Goal: Information Seeking & Learning: Learn about a topic

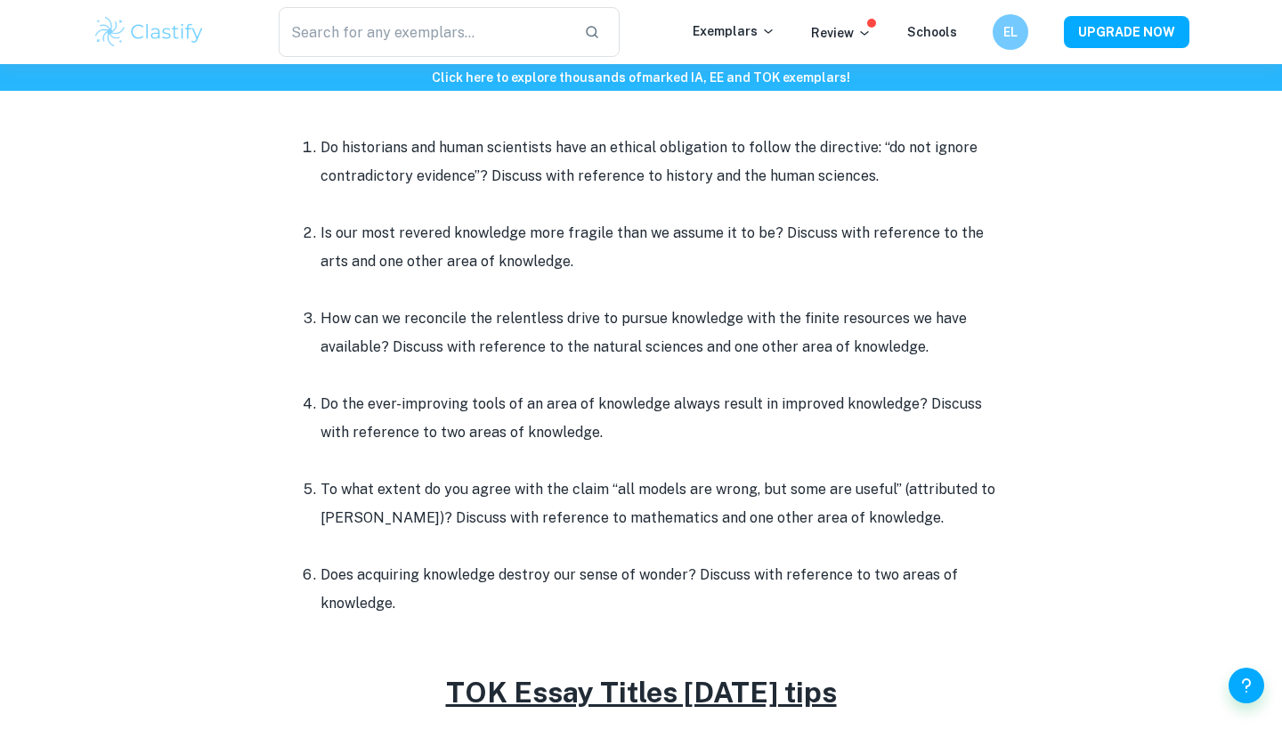
scroll to position [824, 0]
click at [407, 599] on li "Does acquiring knowledge destroy our sense of wonder? Discuss with reference to…" at bounding box center [659, 589] width 677 height 57
click at [297, 468] on ol "Do historians and human scientists have an ethical obligation to follow the dir…" at bounding box center [641, 376] width 712 height 484
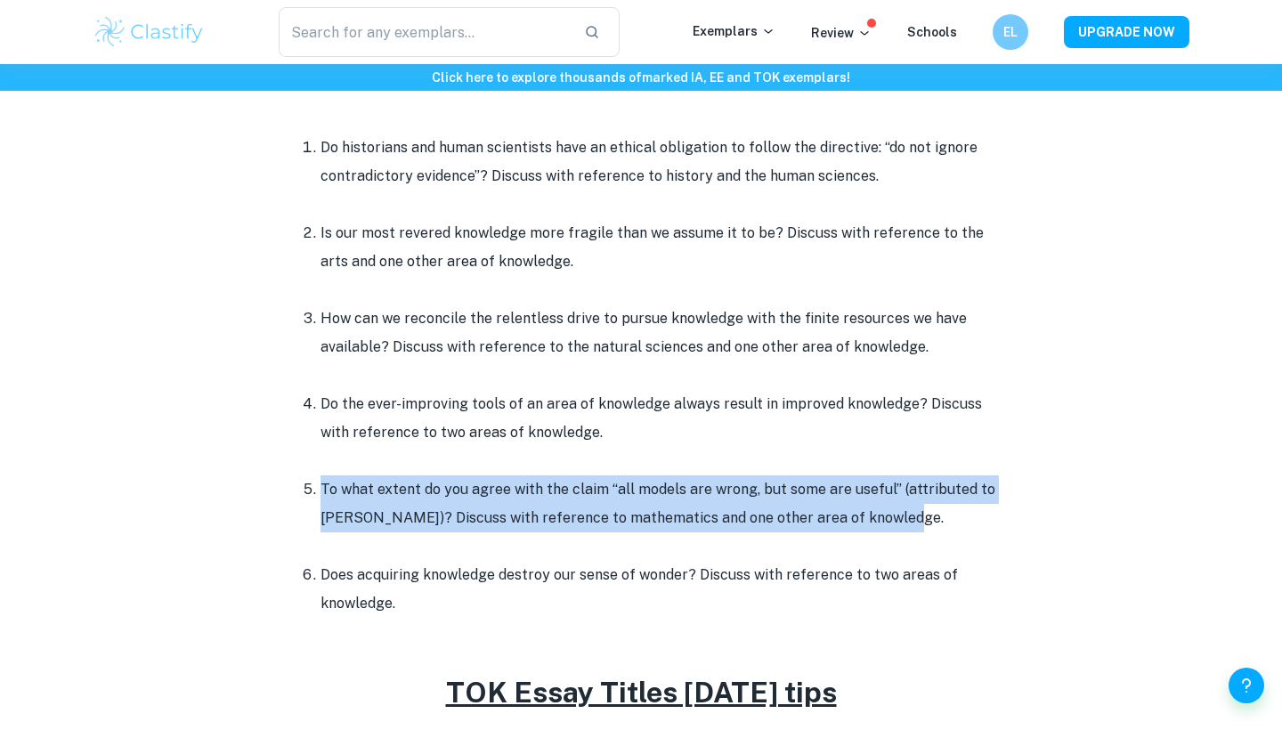
drag, startPoint x: 297, startPoint y: 468, endPoint x: 933, endPoint y: 519, distance: 638.8
click at [933, 519] on ol "Do historians and human scientists have an ethical obligation to follow the dir…" at bounding box center [641, 376] width 712 height 484
click at [933, 519] on li "To what extent do you agree with the claim “all models are wrong, but some are …" at bounding box center [659, 518] width 677 height 85
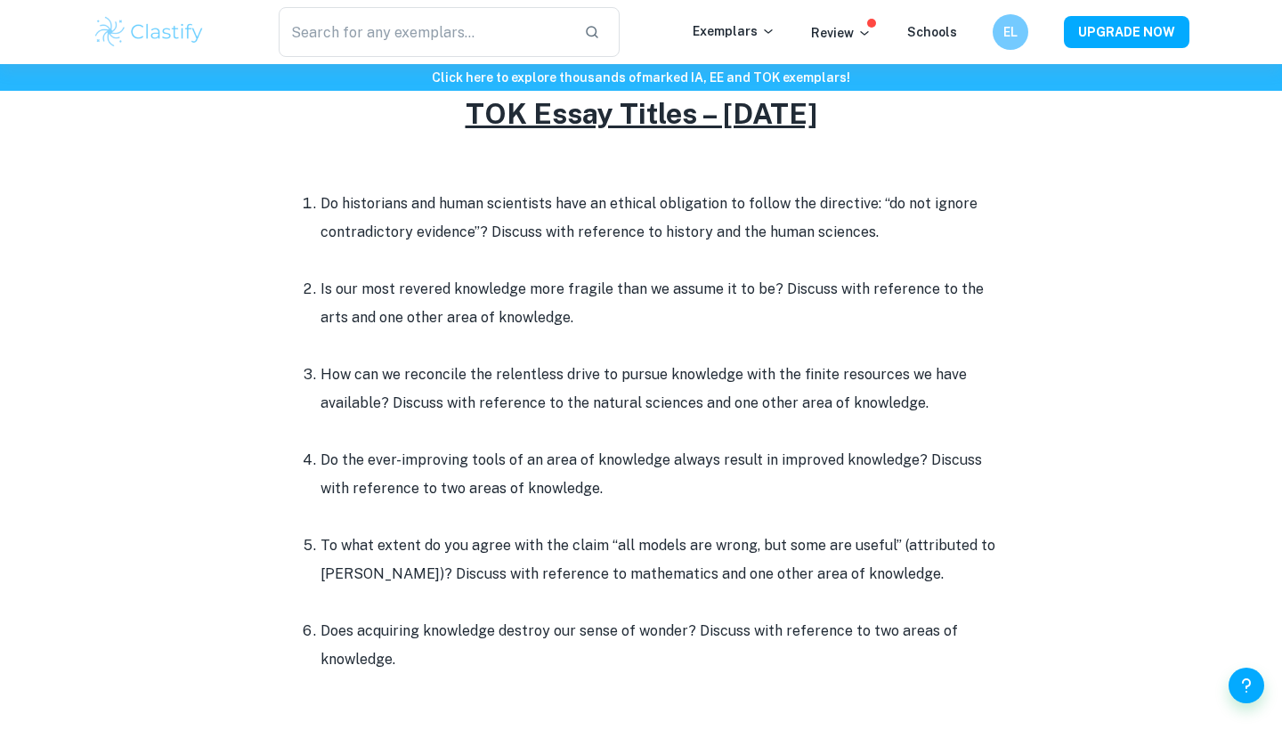
scroll to position [794, 0]
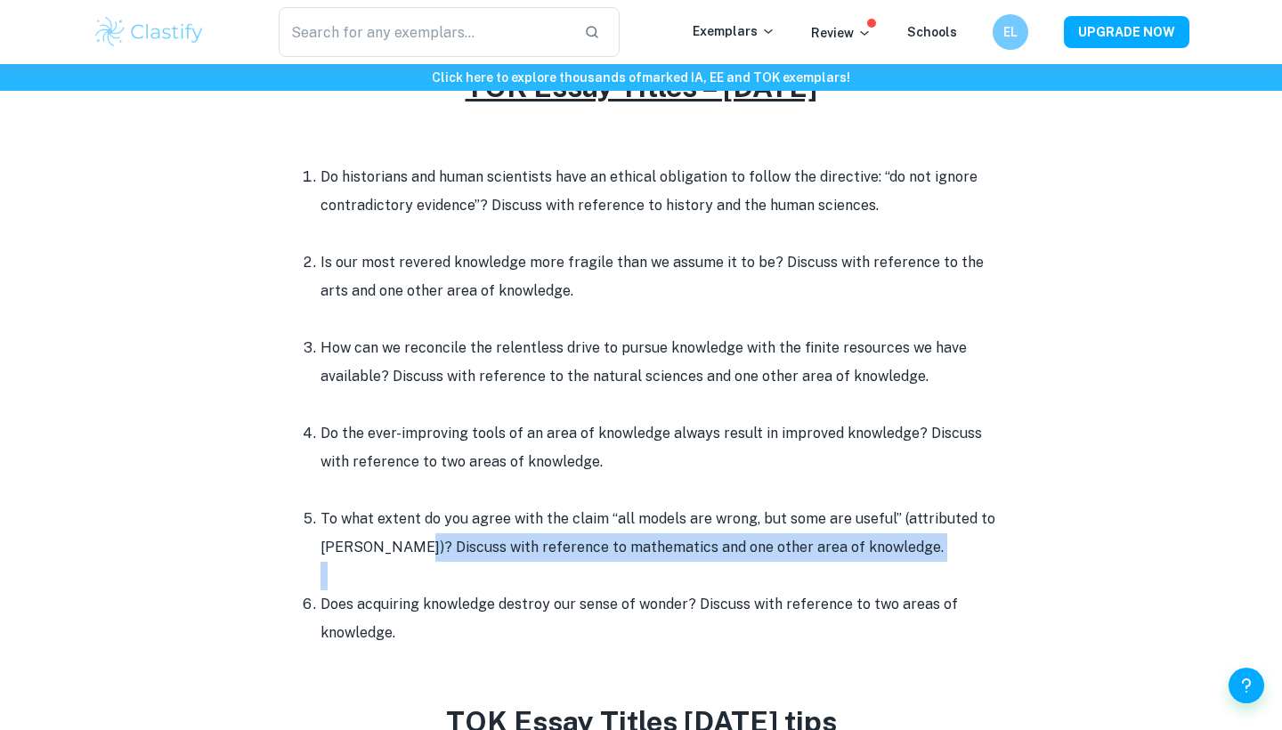
drag, startPoint x: 406, startPoint y: 541, endPoint x: 285, endPoint y: 592, distance: 131.3
click at [290, 592] on ol "Do historians and human scientists have an ethical obligation to follow the dir…" at bounding box center [641, 405] width 712 height 484
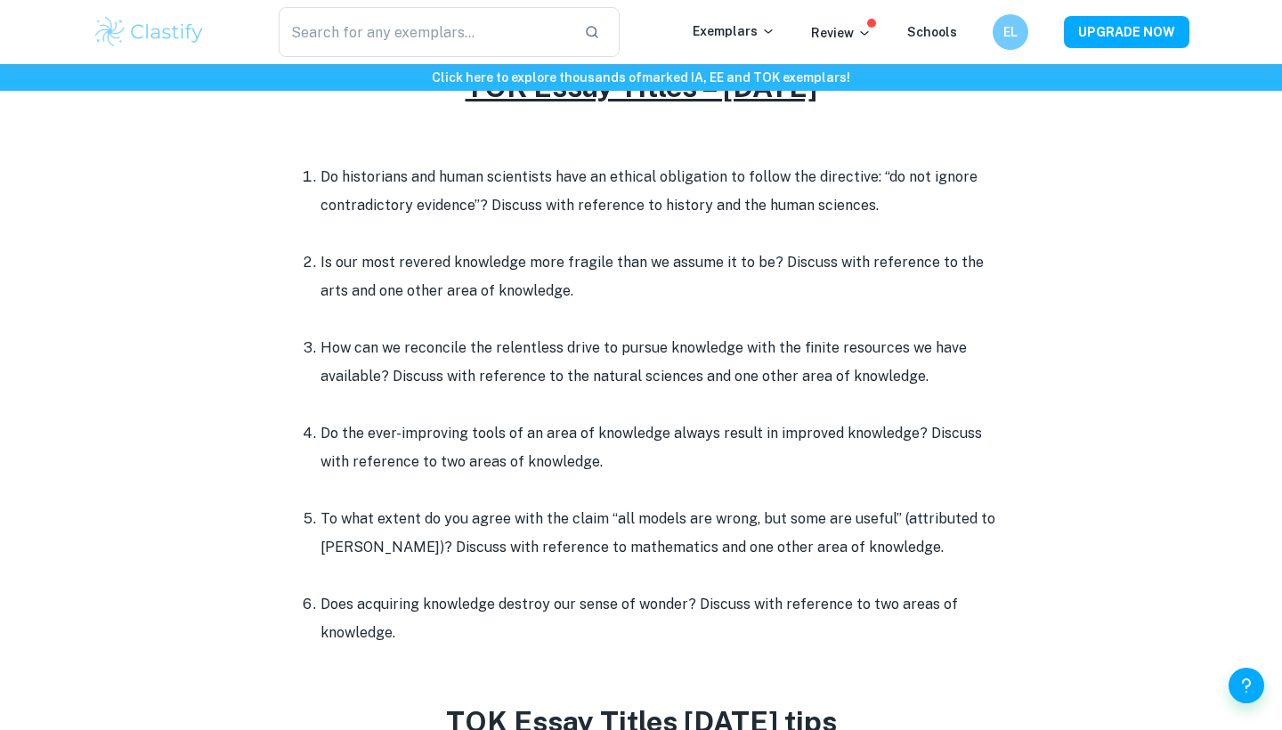
click at [289, 554] on ol "Do historians and human scientists have an ethical obligation to follow the dir…" at bounding box center [641, 405] width 712 height 484
drag, startPoint x: 293, startPoint y: 530, endPoint x: 396, endPoint y: 536, distance: 103.5
click at [396, 536] on ol "Do historians and human scientists have an ethical obligation to follow the dir…" at bounding box center [641, 405] width 712 height 484
click at [396, 536] on li "To what extent do you agree with the claim “all models are wrong, but some are …" at bounding box center [659, 547] width 677 height 85
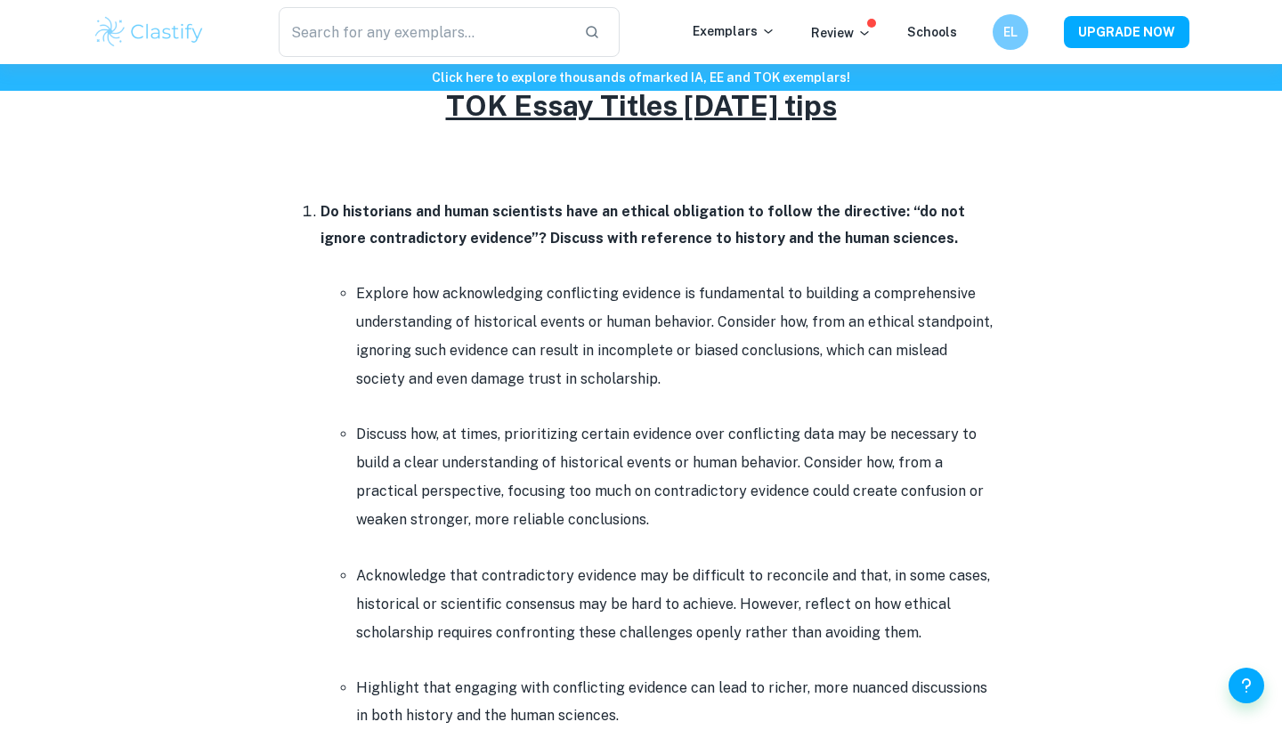
scroll to position [1621, 0]
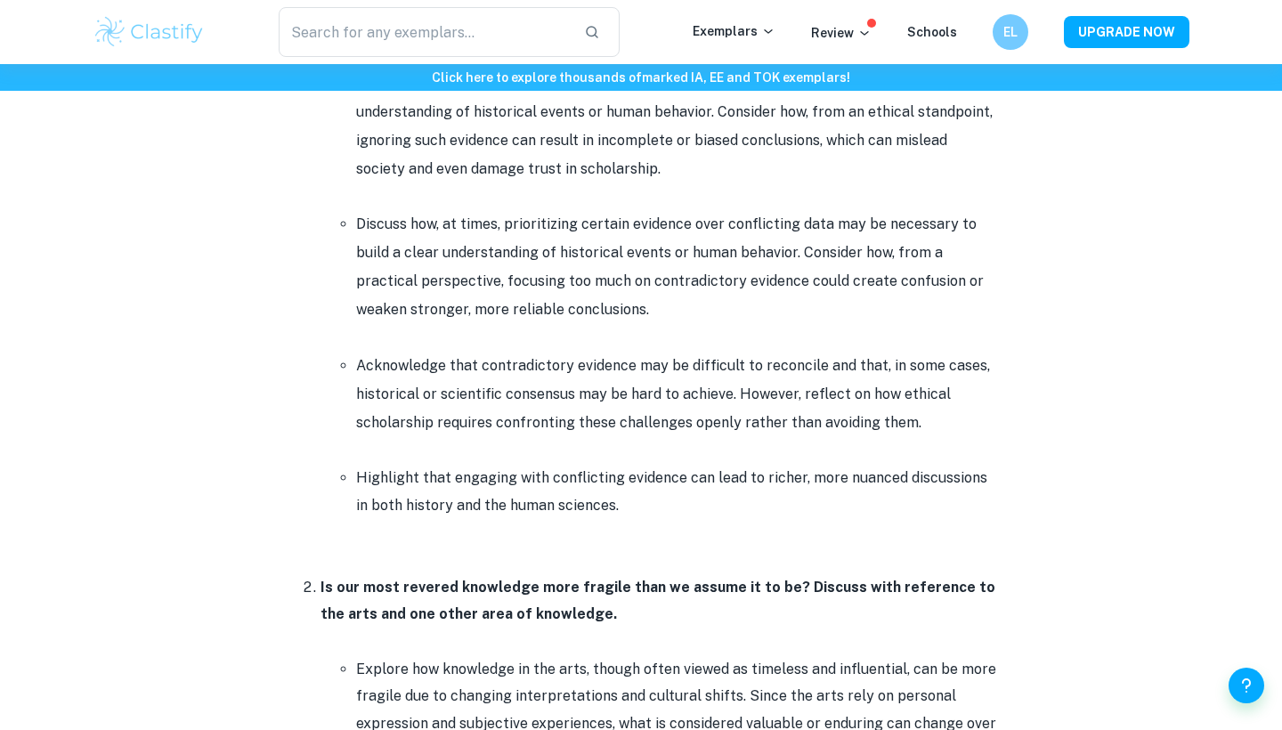
click at [396, 536] on p at bounding box center [676, 532] width 641 height 27
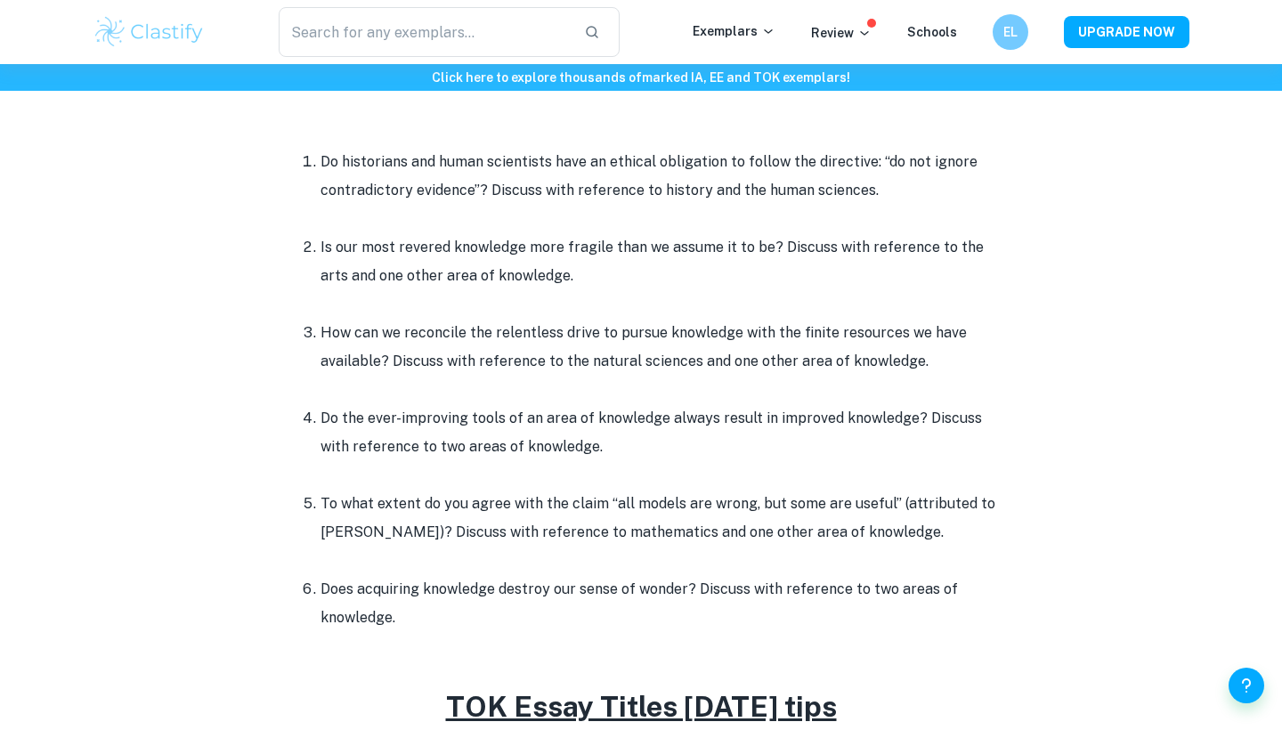
scroll to position [782, 0]
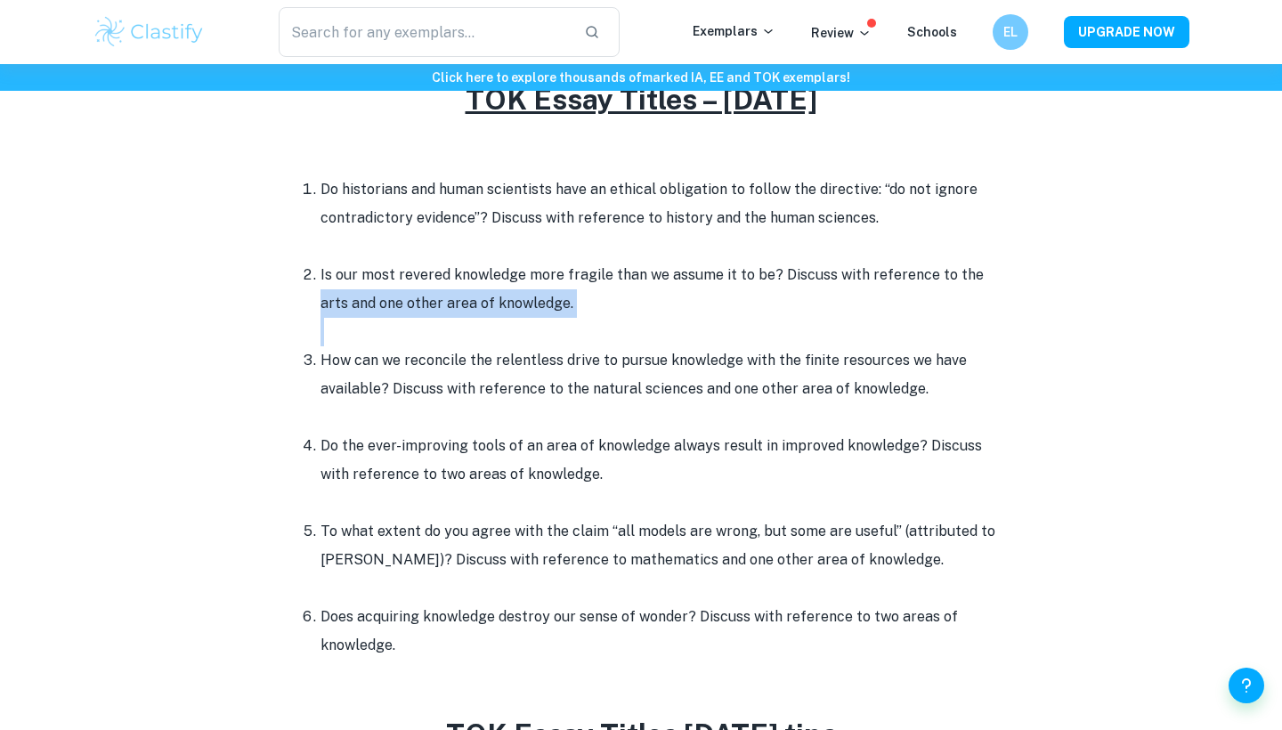
drag, startPoint x: 688, startPoint y: 328, endPoint x: 294, endPoint y: 297, distance: 395.8
click at [294, 297] on ol "Do historians and human scientists have an ethical obligation to follow the dir…" at bounding box center [641, 417] width 712 height 484
click at [294, 289] on ol "Do historians and human scientists have an ethical obligation to follow the dir…" at bounding box center [641, 417] width 712 height 484
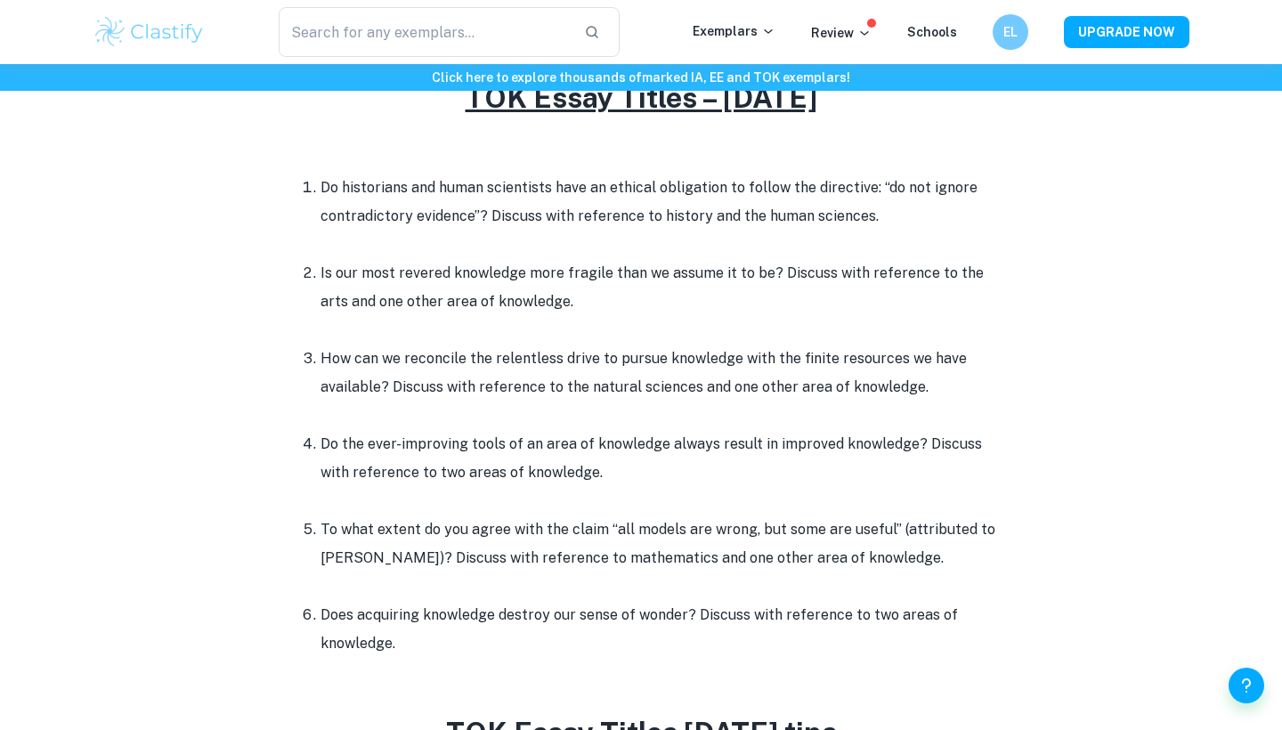
scroll to position [792, 0]
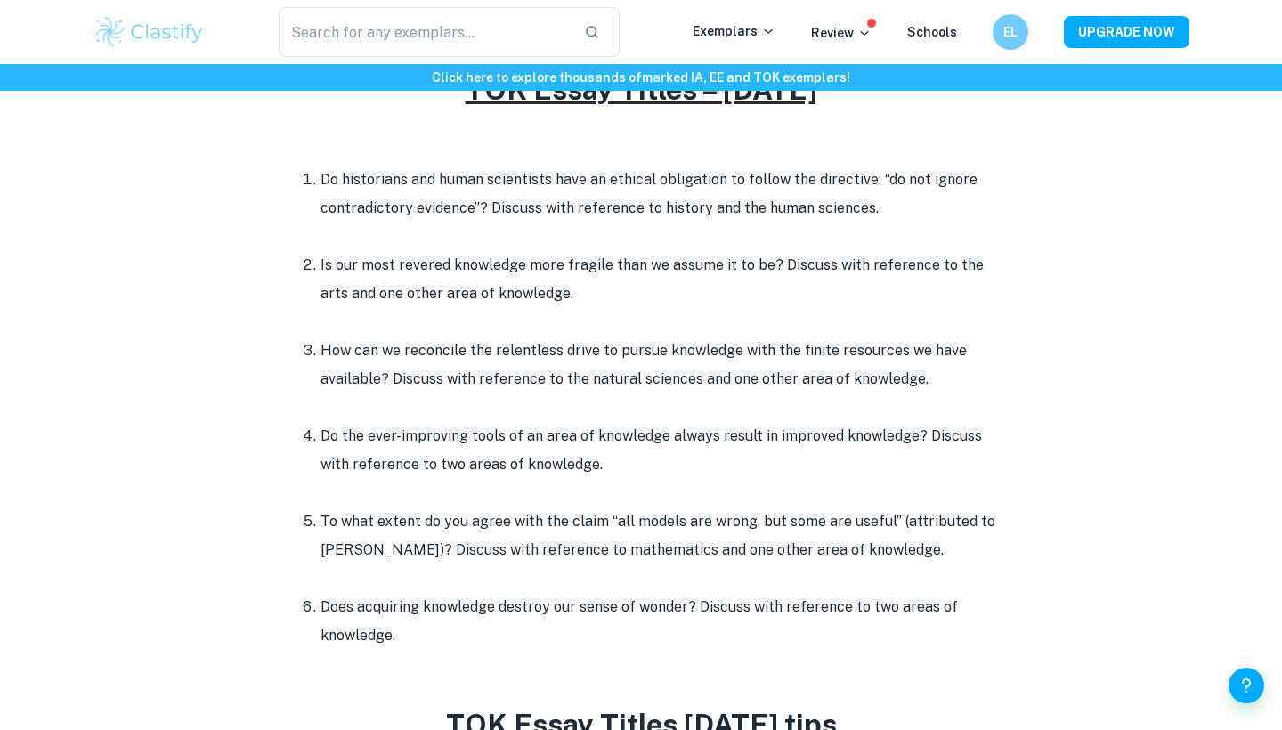
click at [638, 259] on li "Is our most revered knowledge more fragile than we assume it to be? Discuss wit…" at bounding box center [659, 293] width 677 height 85
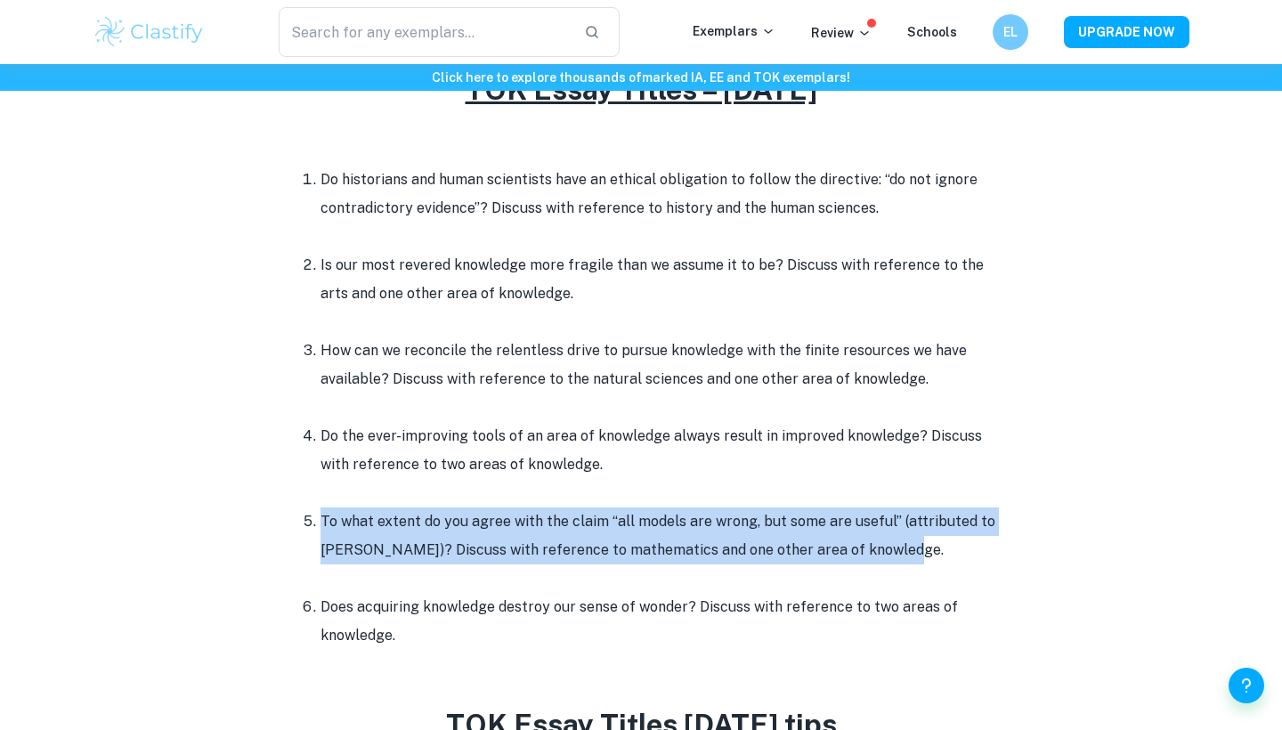
drag, startPoint x: 316, startPoint y: 514, endPoint x: 913, endPoint y: 546, distance: 597.6
click at [913, 546] on ol "Do historians and human scientists have an ethical obligation to follow the dir…" at bounding box center [641, 408] width 712 height 484
copy li "To what extent do you agree with the claim “all models are wrong, but some are …"
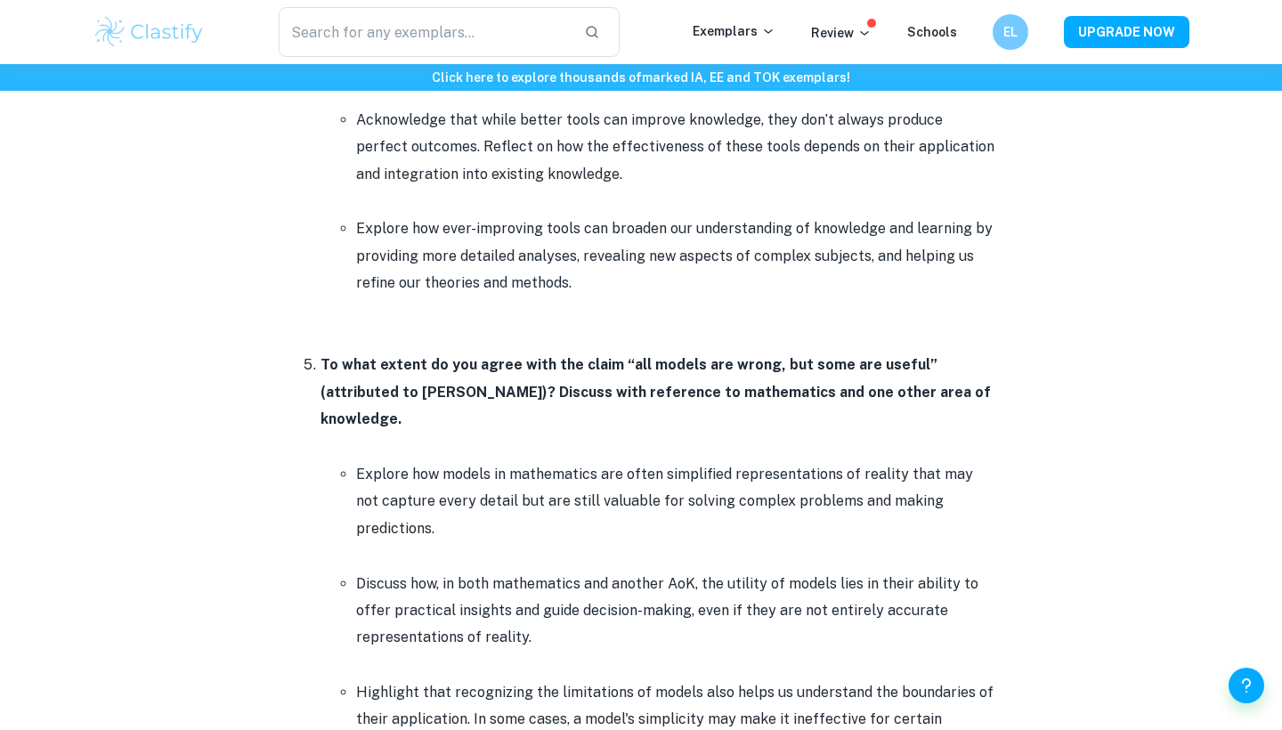
scroll to position [3357, 0]
